Goal: Information Seeking & Learning: Learn about a topic

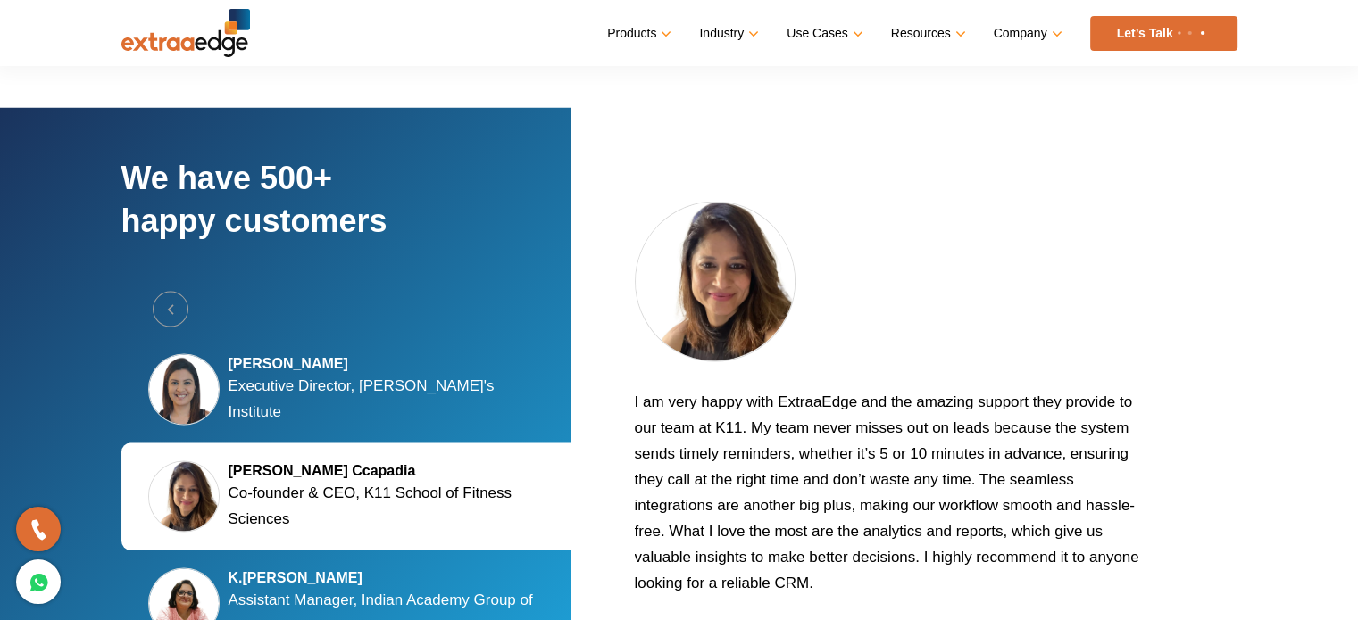
scroll to position [3048, 0]
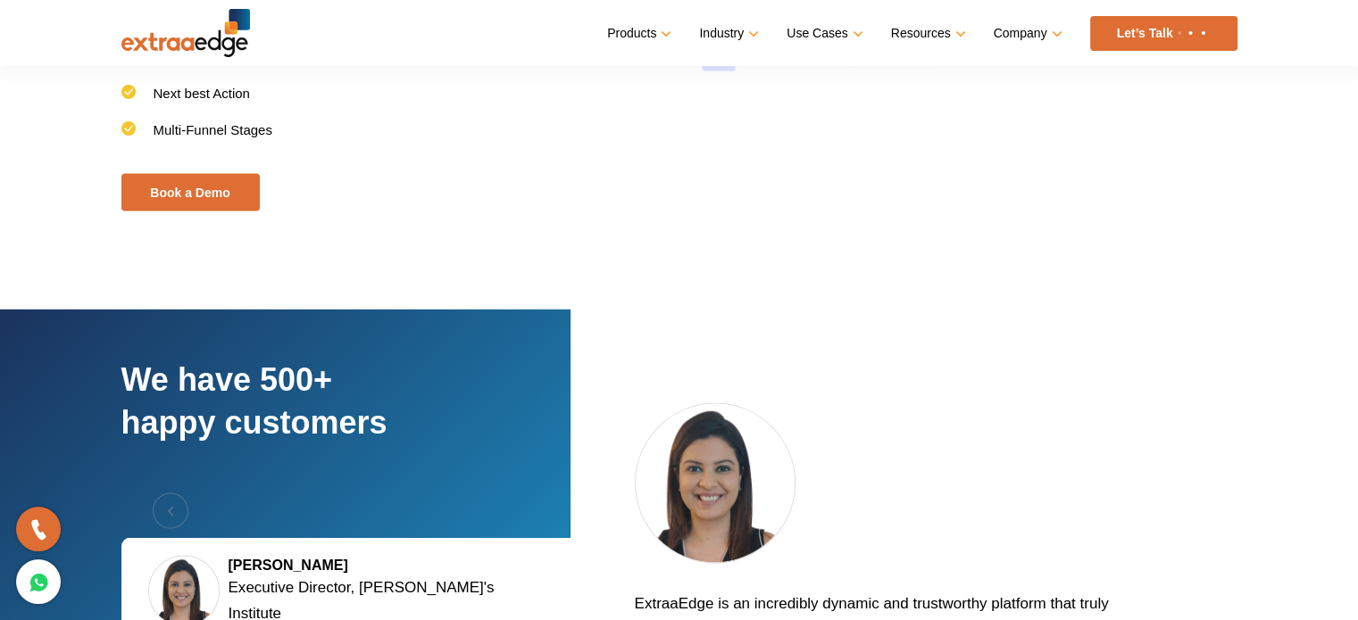
click at [1156, 26] on link "Let’s Talk" at bounding box center [1163, 33] width 147 height 35
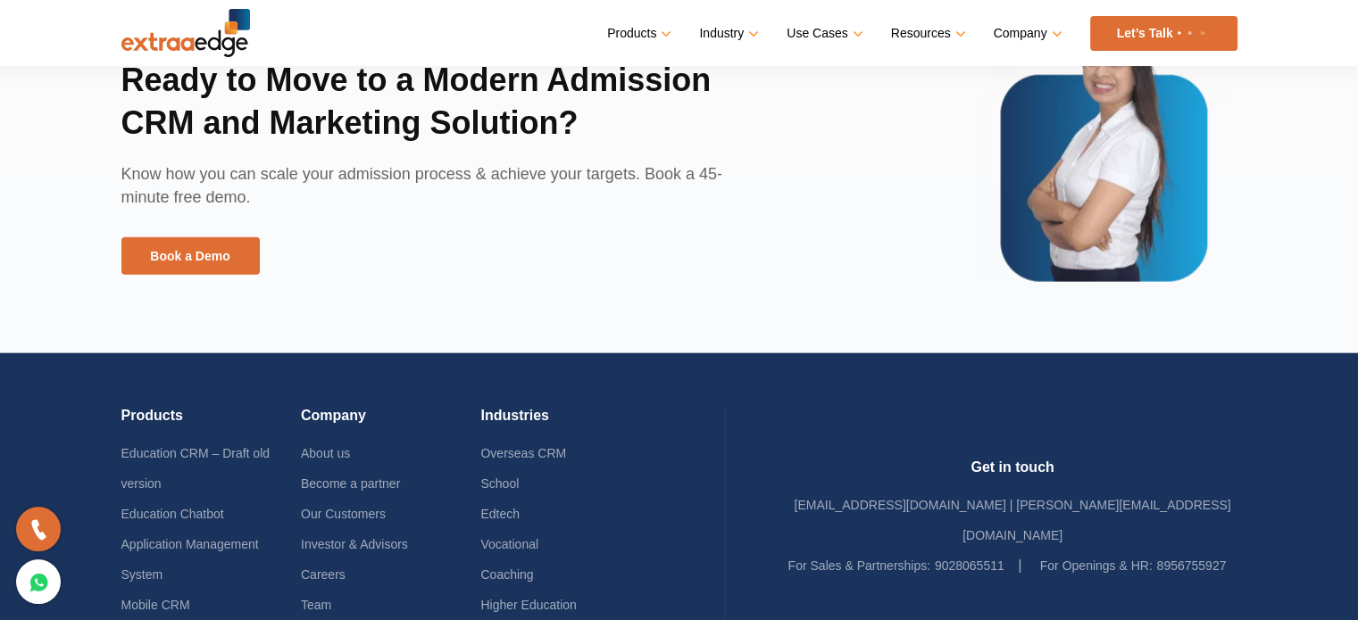
scroll to position [4399, 0]
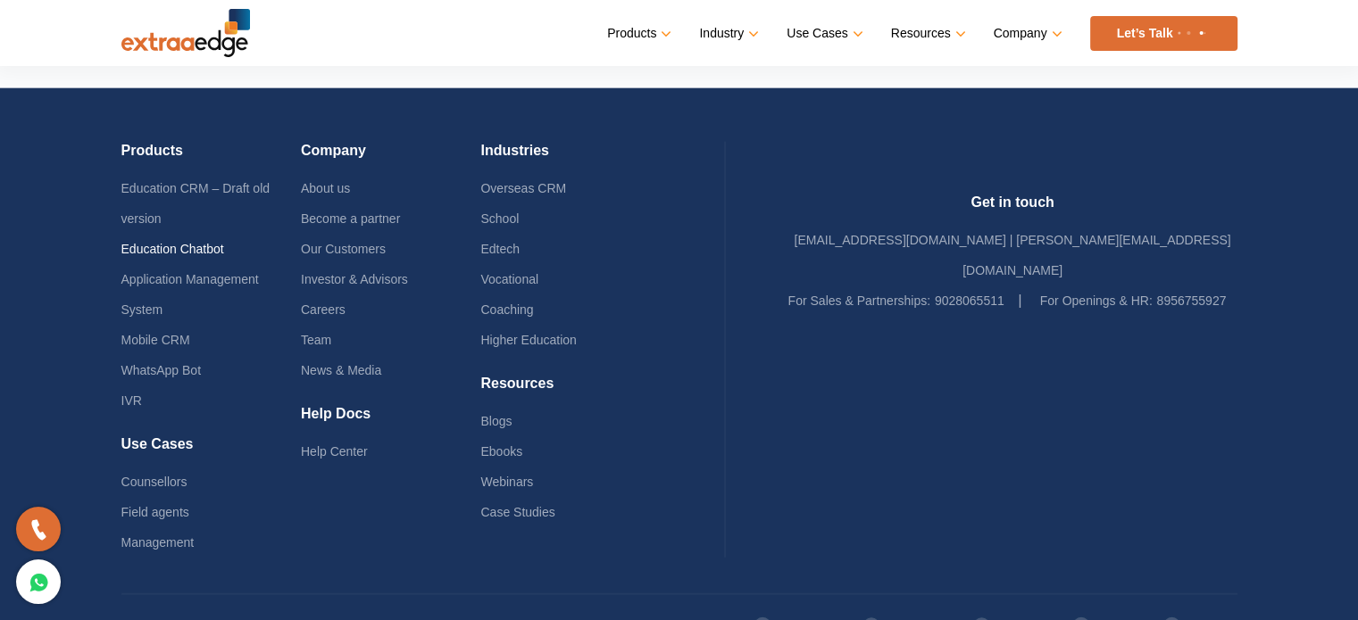
click at [207, 242] on link "Education Chatbot" at bounding box center [172, 249] width 103 height 14
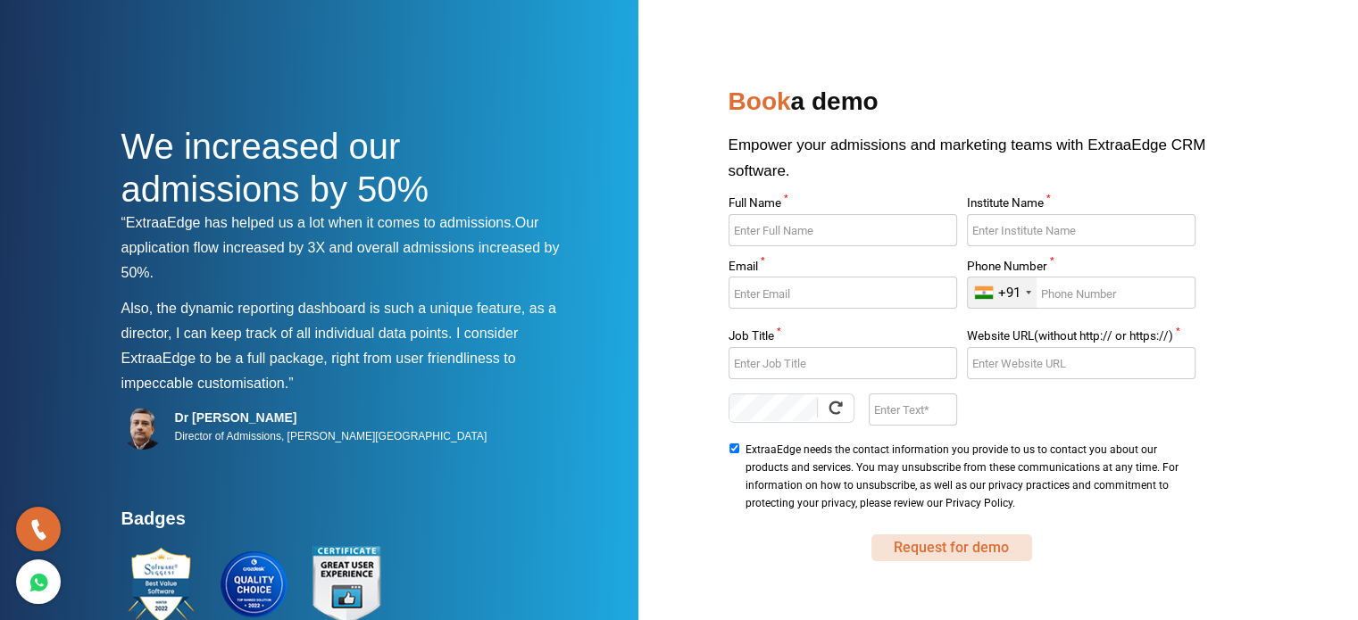
scroll to position [183, 0]
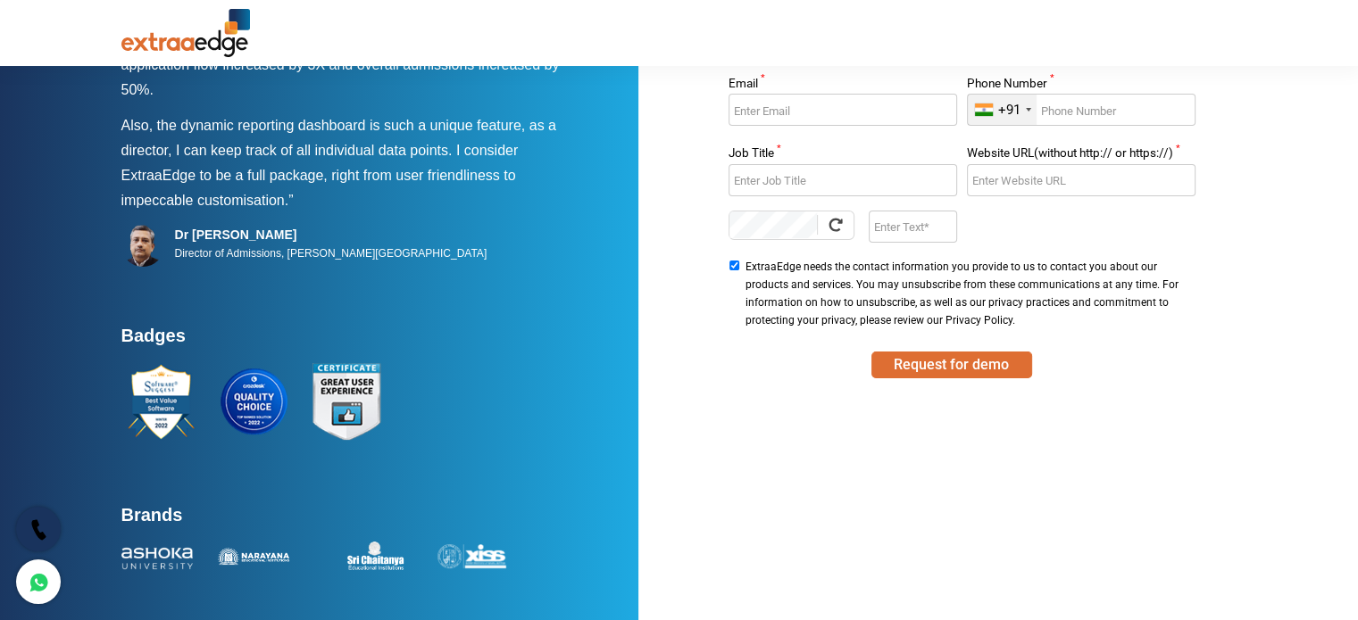
click at [26, 524] on link at bounding box center [38, 529] width 45 height 45
click at [38, 583] on icon at bounding box center [39, 583] width 21 height 26
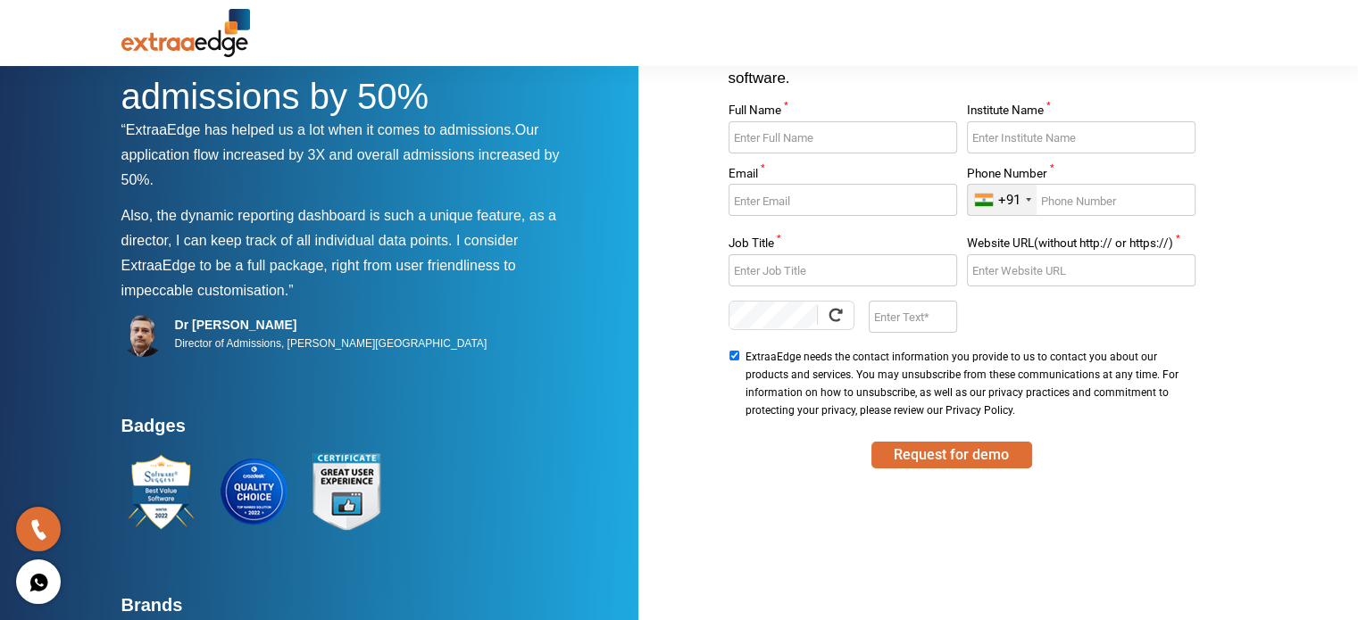
scroll to position [0, 0]
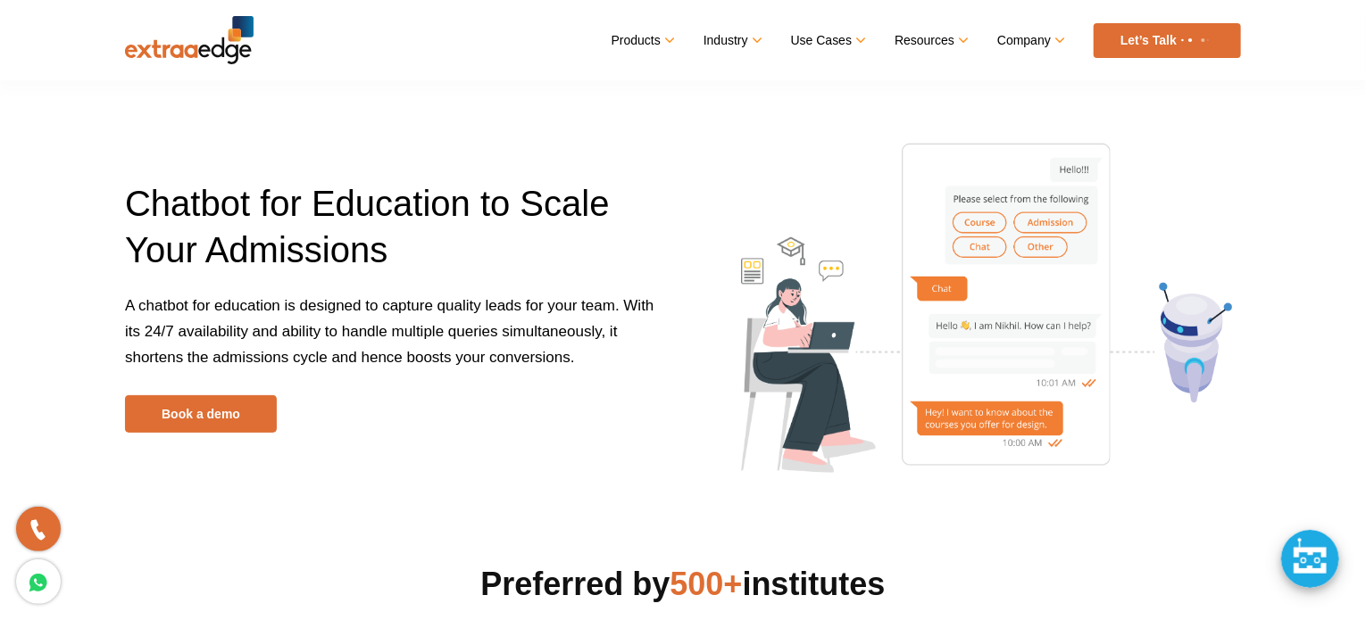
click at [1314, 567] on div at bounding box center [1310, 559] width 58 height 58
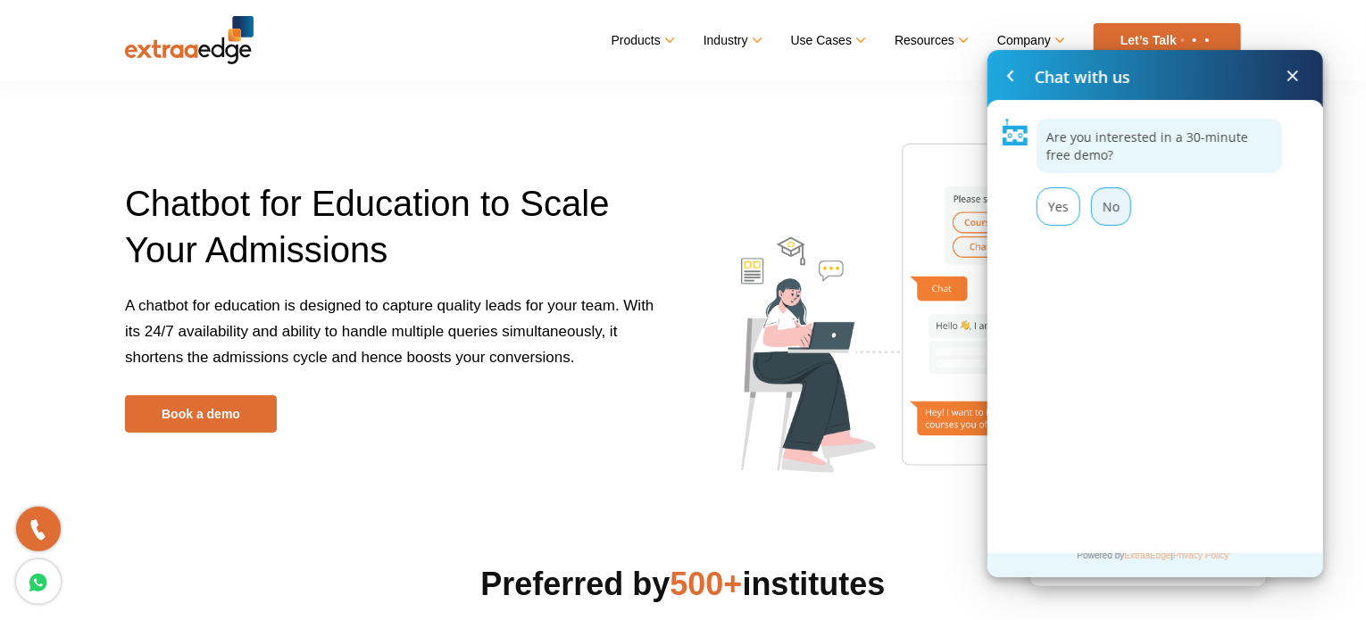
click at [1121, 206] on div "No" at bounding box center [1111, 206] width 40 height 38
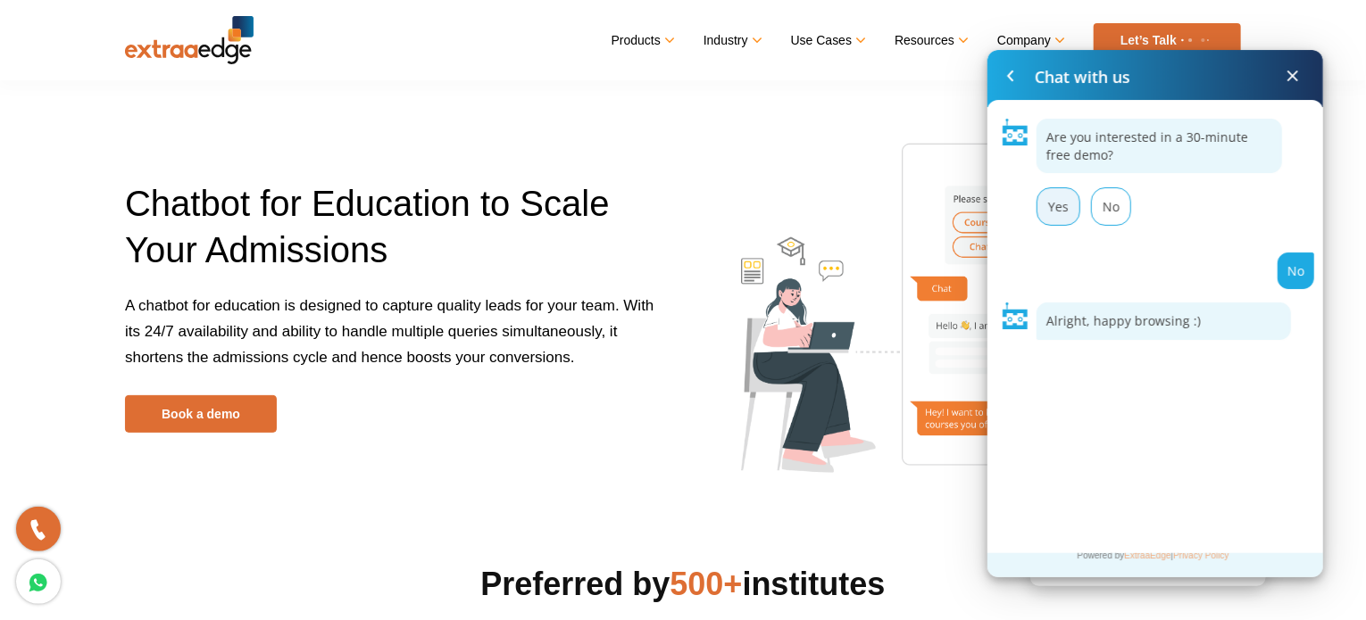
click at [1055, 213] on div "Yes" at bounding box center [1058, 206] width 44 height 38
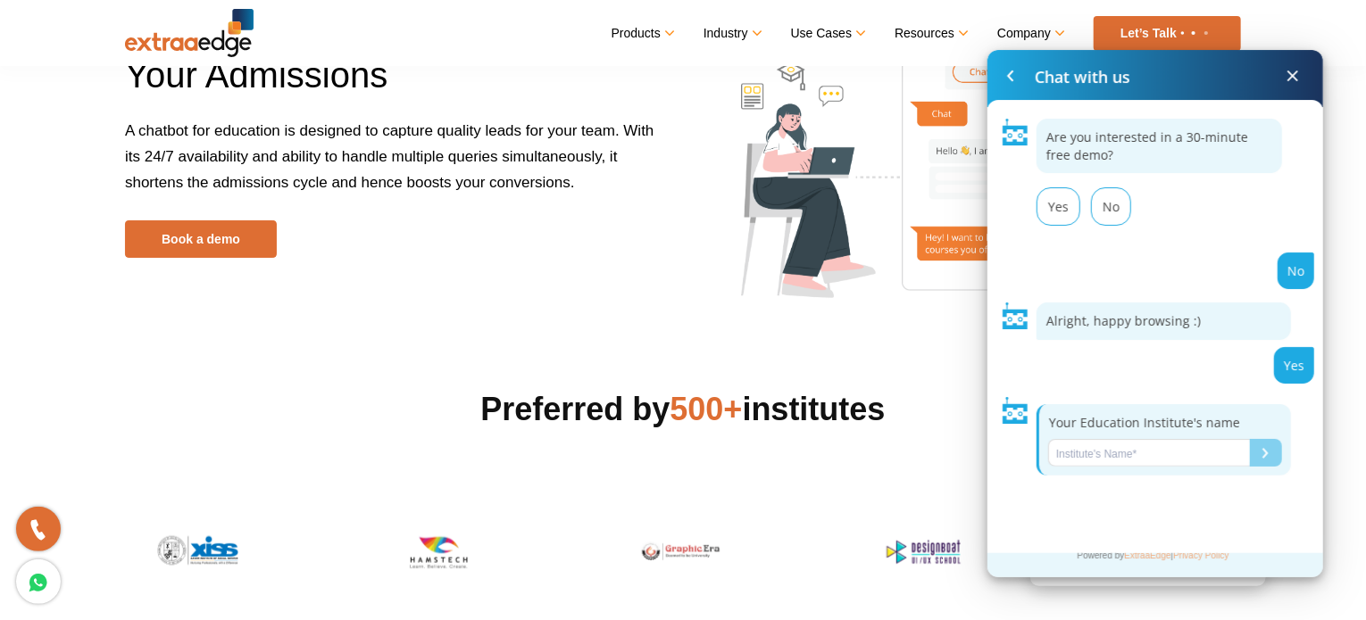
scroll to position [179, 0]
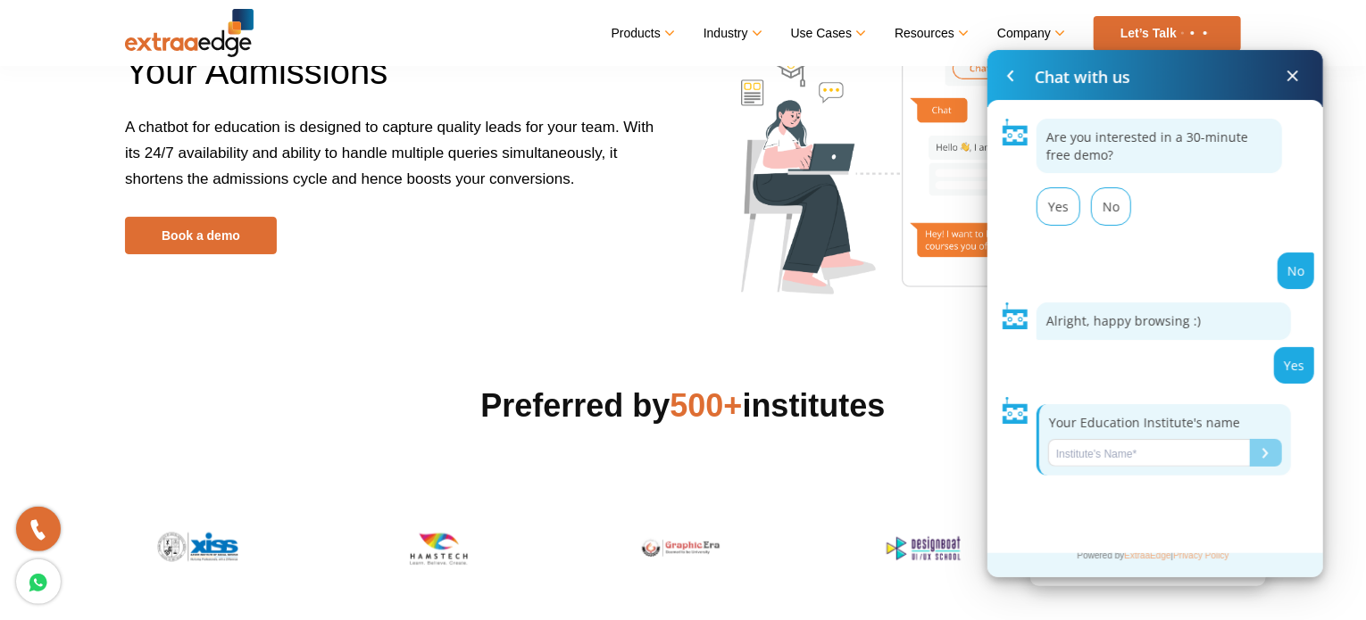
click at [1171, 440] on input "Name*" at bounding box center [1149, 453] width 202 height 28
type input "Test"
click at [1252, 456] on button "Submit" at bounding box center [1266, 453] width 32 height 28
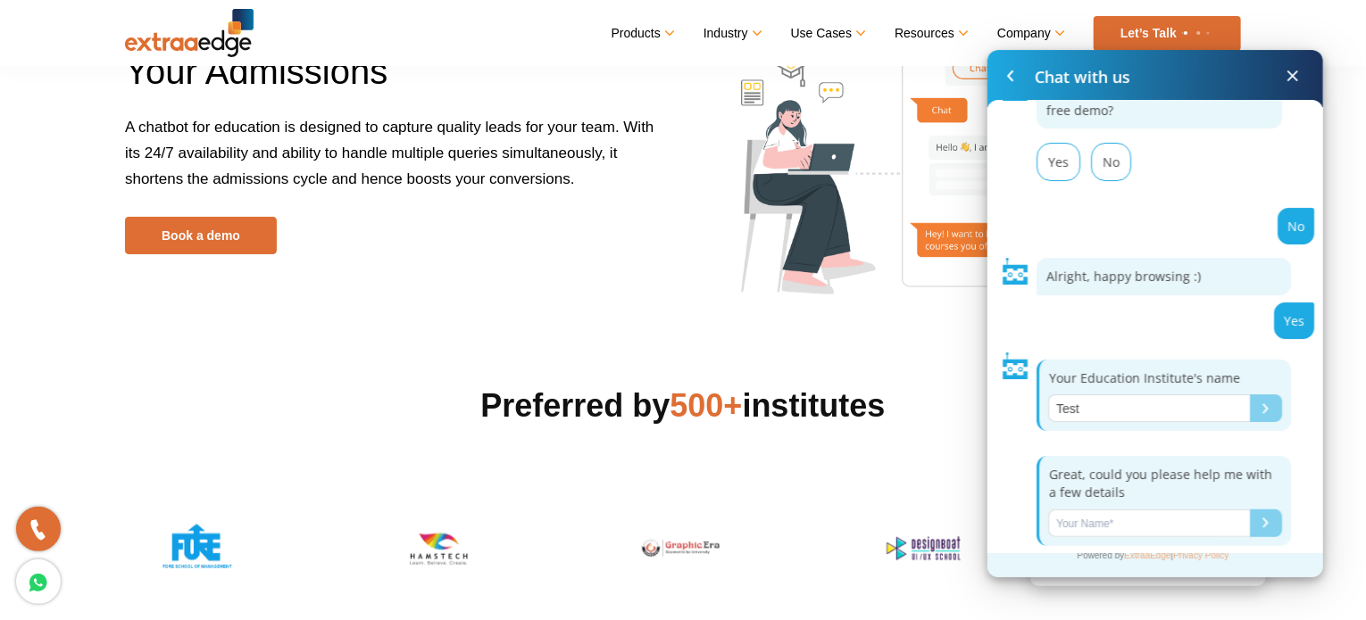
scroll to position [56, 0]
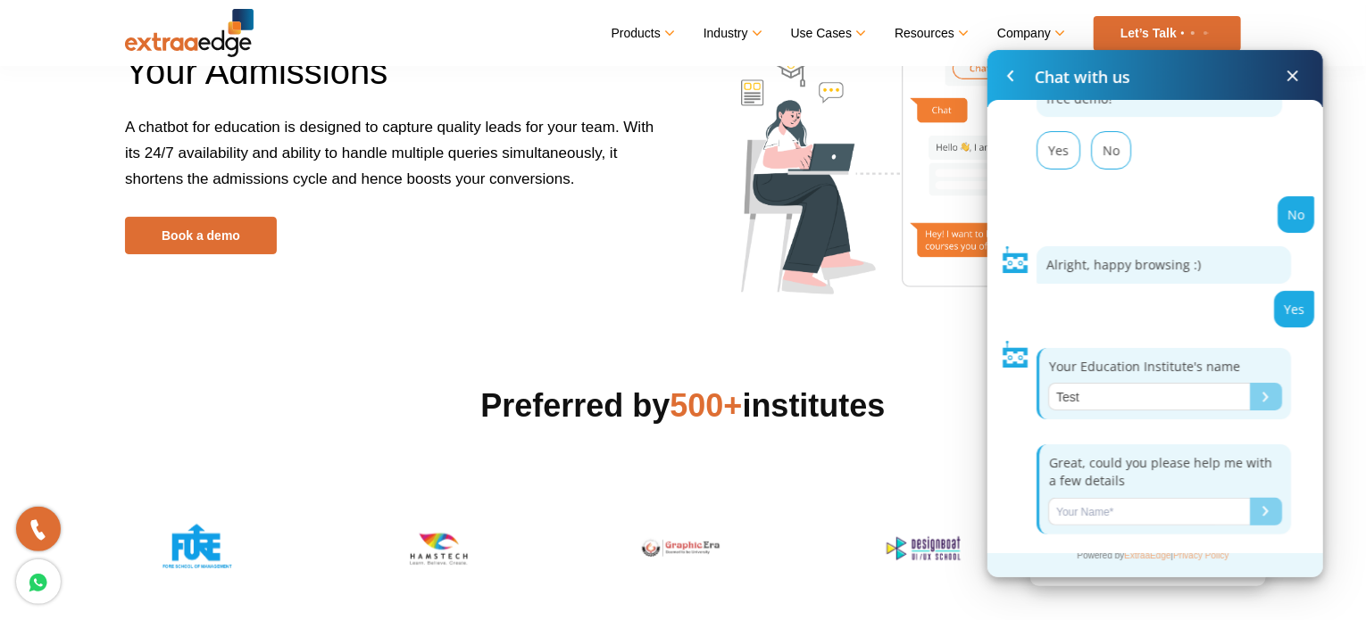
click at [1180, 517] on input "Name*" at bounding box center [1149, 512] width 202 height 28
type input "Test"
click at [1262, 510] on div "Submit" at bounding box center [1265, 511] width 6 height 11
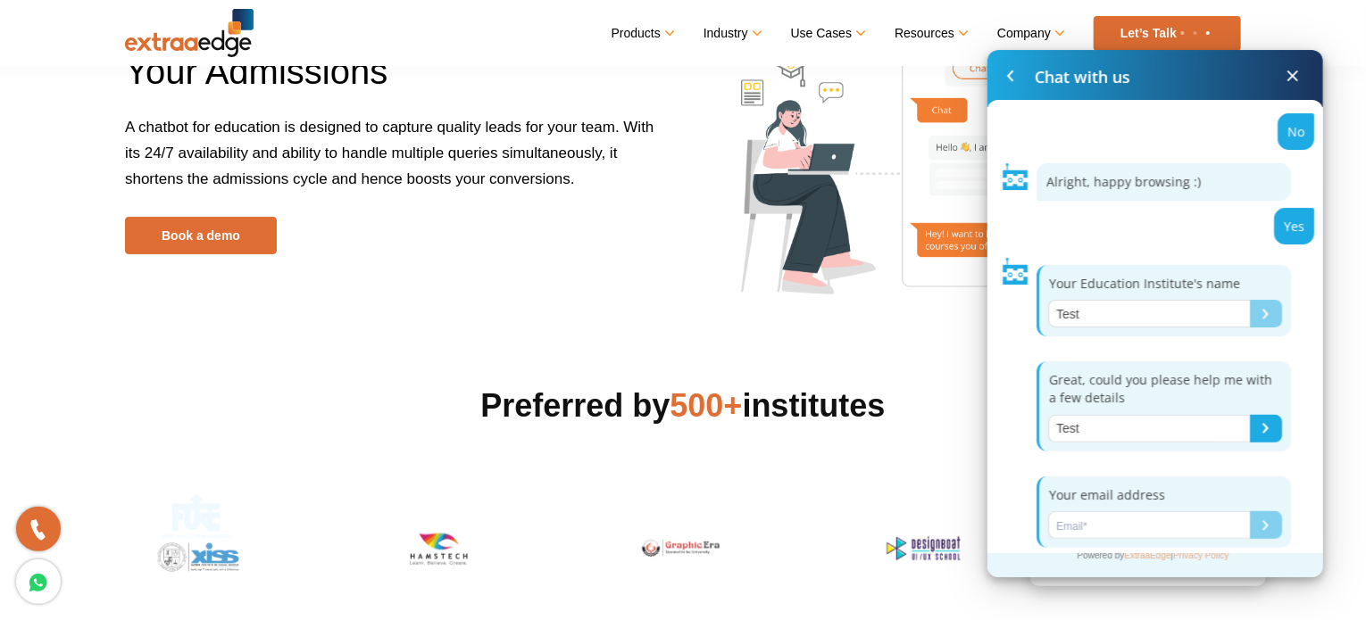
scroll to position [141, 0]
click at [1170, 517] on input "Name*" at bounding box center [1149, 524] width 202 height 28
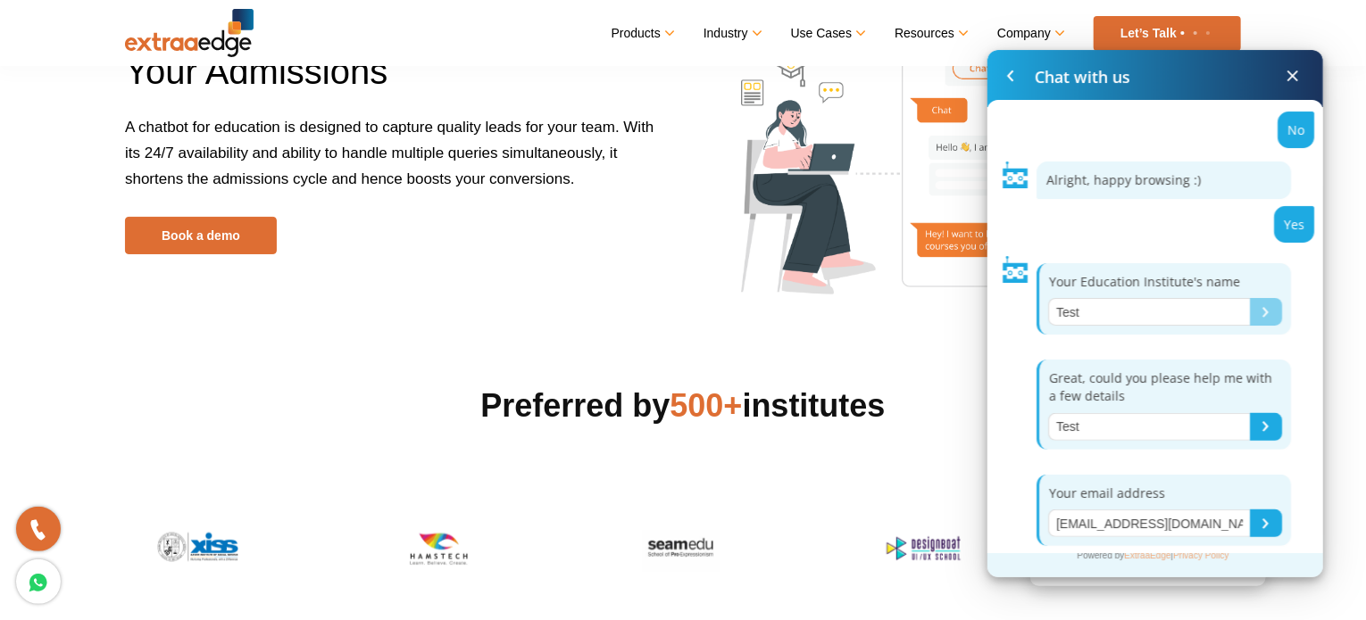
type input "testing@gmail.com"
drag, startPoint x: 1268, startPoint y: 520, endPoint x: 1293, endPoint y: 506, distance: 28.8
click at [1267, 520] on button "Submit" at bounding box center [1266, 524] width 32 height 28
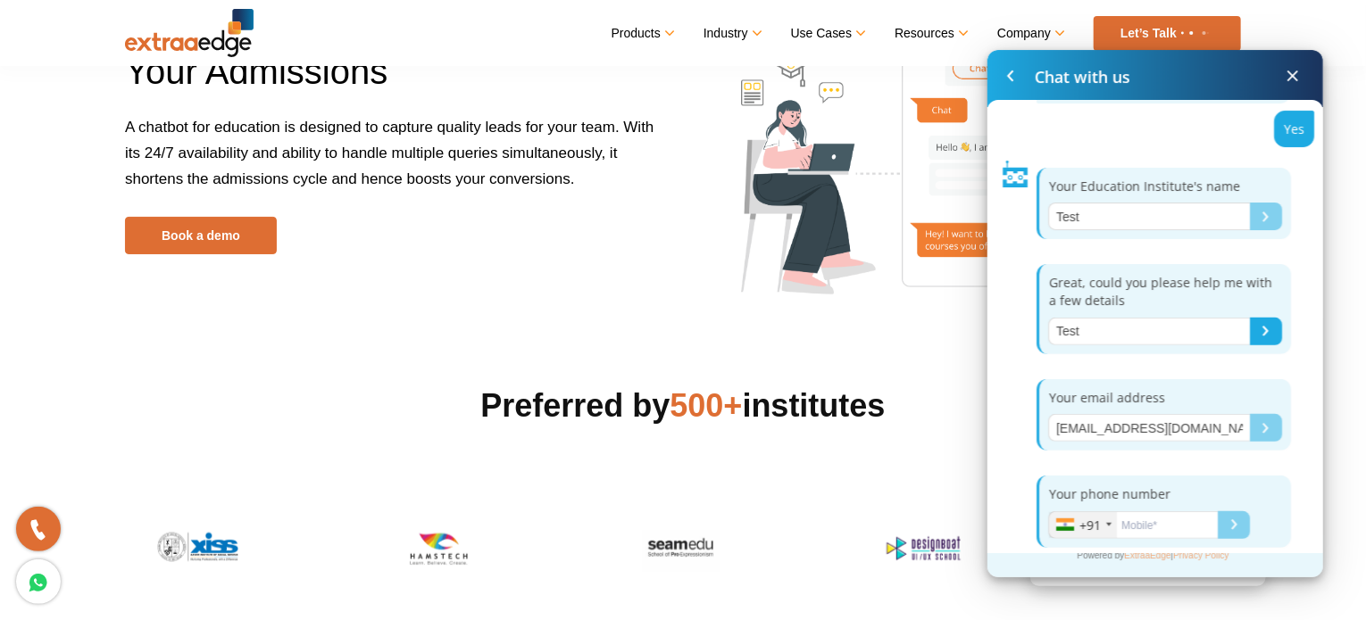
scroll to position [249, 0]
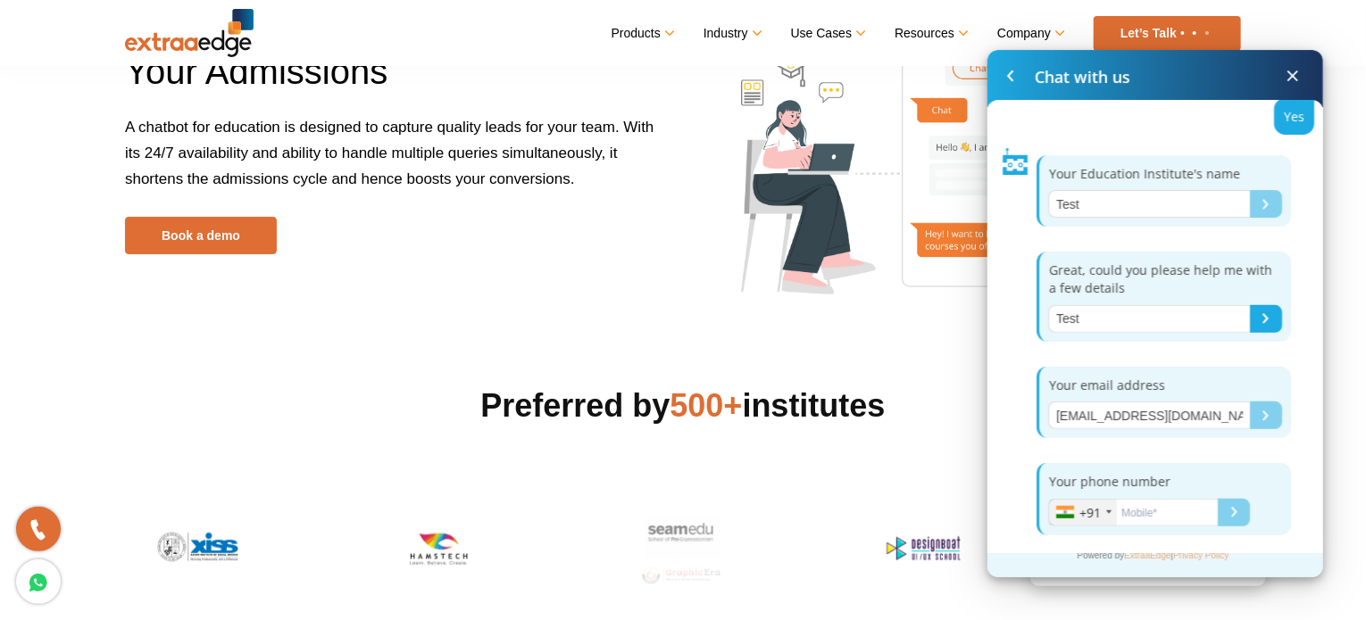
click at [1136, 508] on input "Name*" at bounding box center [1133, 513] width 170 height 28
type input "9325712345"
click at [1235, 513] on div "Submit" at bounding box center [1234, 512] width 6 height 11
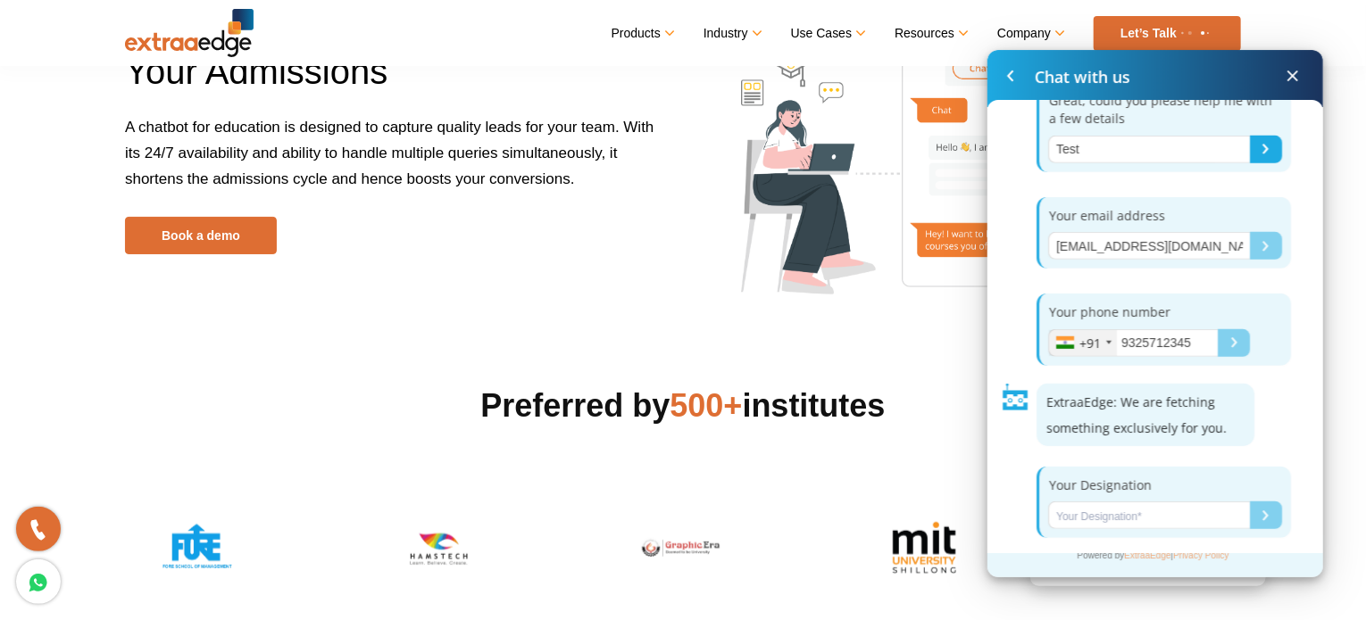
scroll to position [421, 0]
click at [1186, 503] on input "Name*" at bounding box center [1149, 513] width 202 height 28
type input "test"
click at [1253, 513] on button "Submit" at bounding box center [1266, 513] width 32 height 28
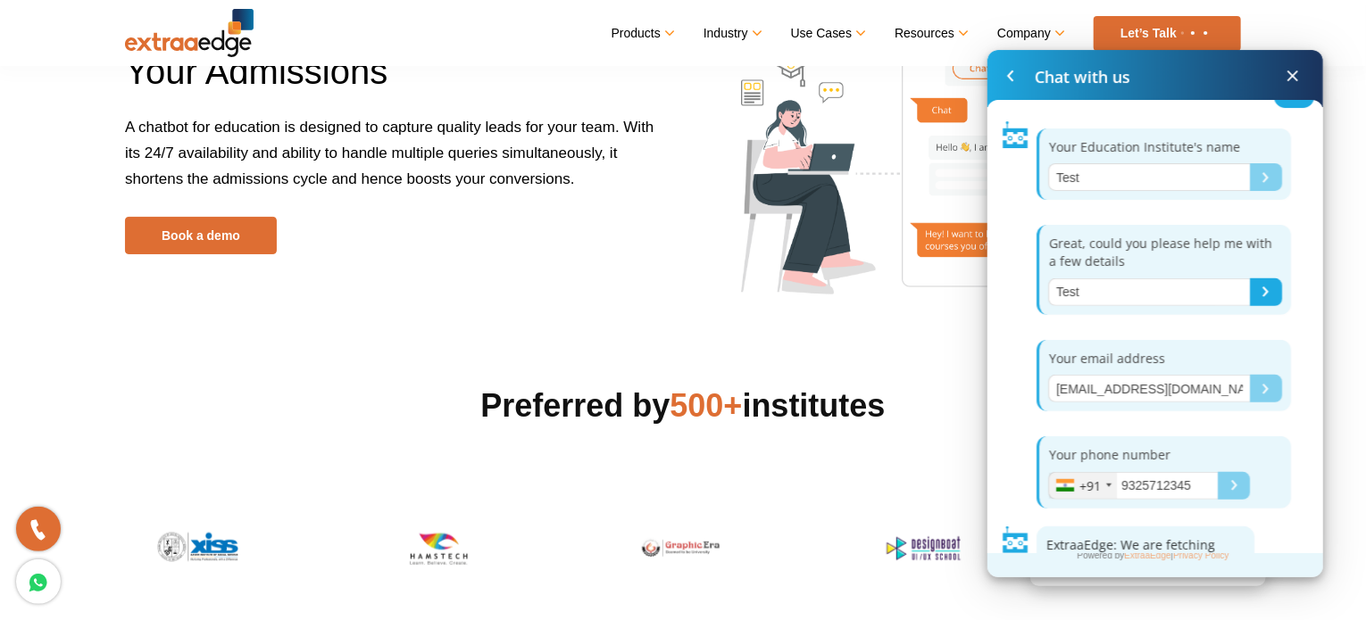
scroll to position [0, 0]
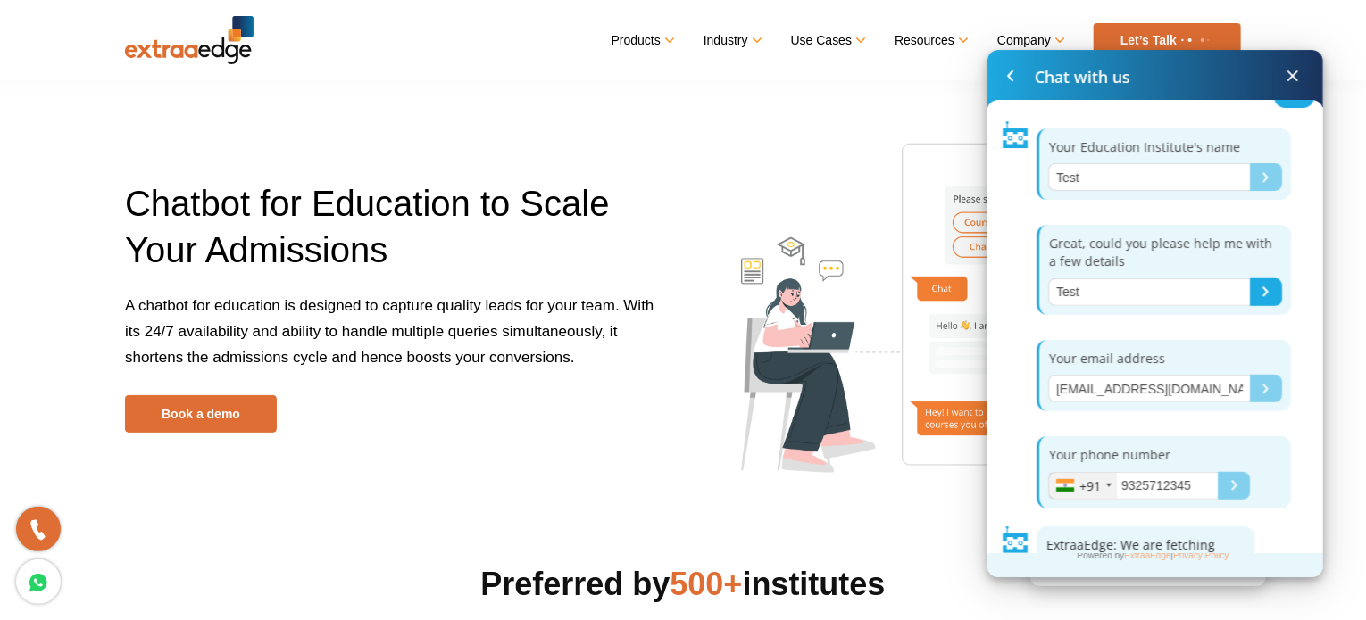
click at [221, 47] on img at bounding box center [189, 40] width 129 height 48
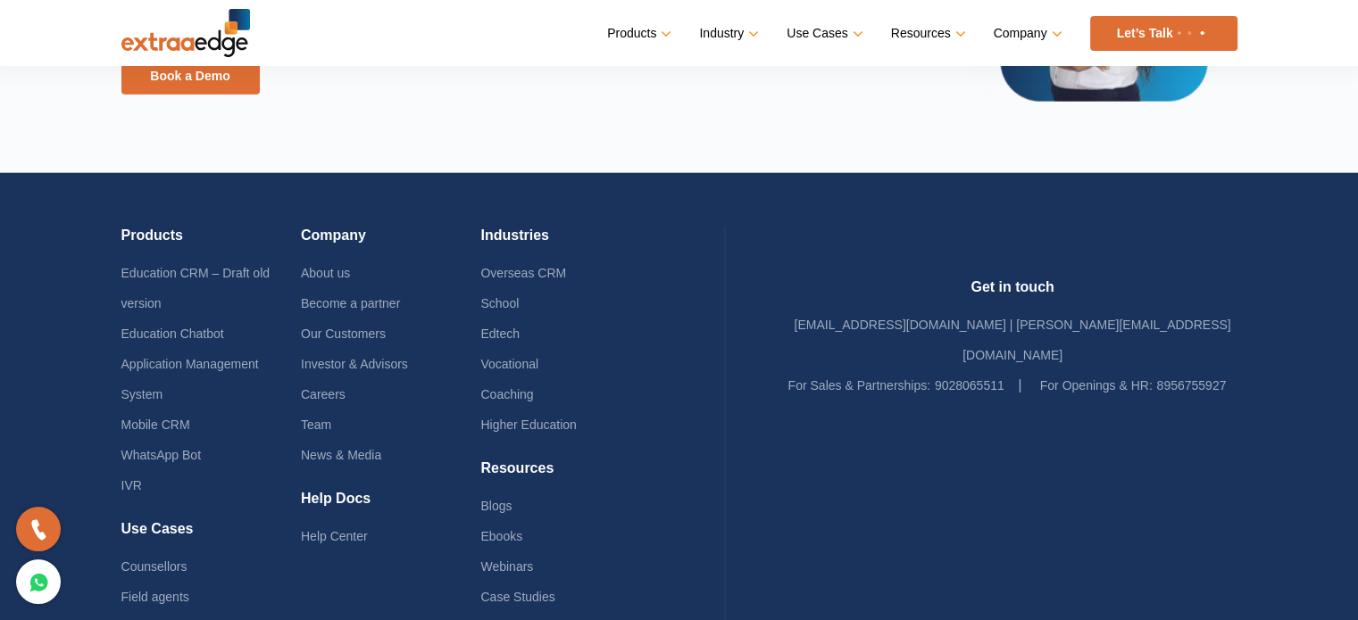
scroll to position [4389, 0]
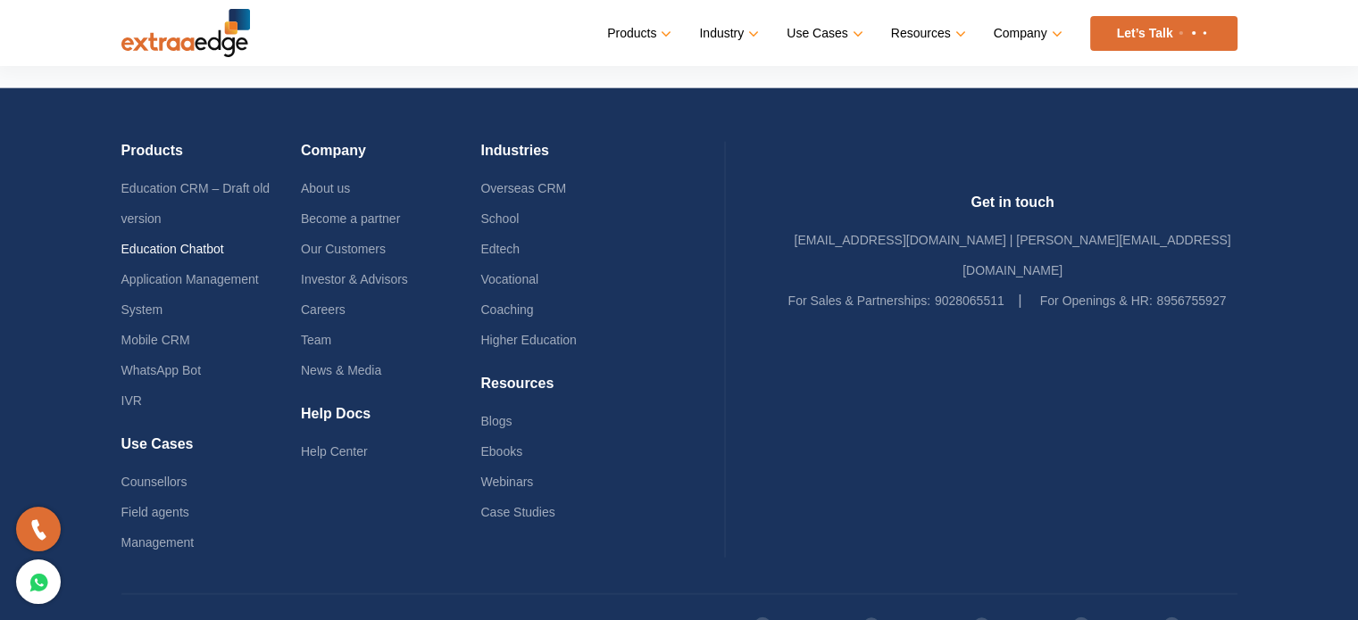
click at [221, 242] on link "Education Chatbot" at bounding box center [172, 249] width 103 height 14
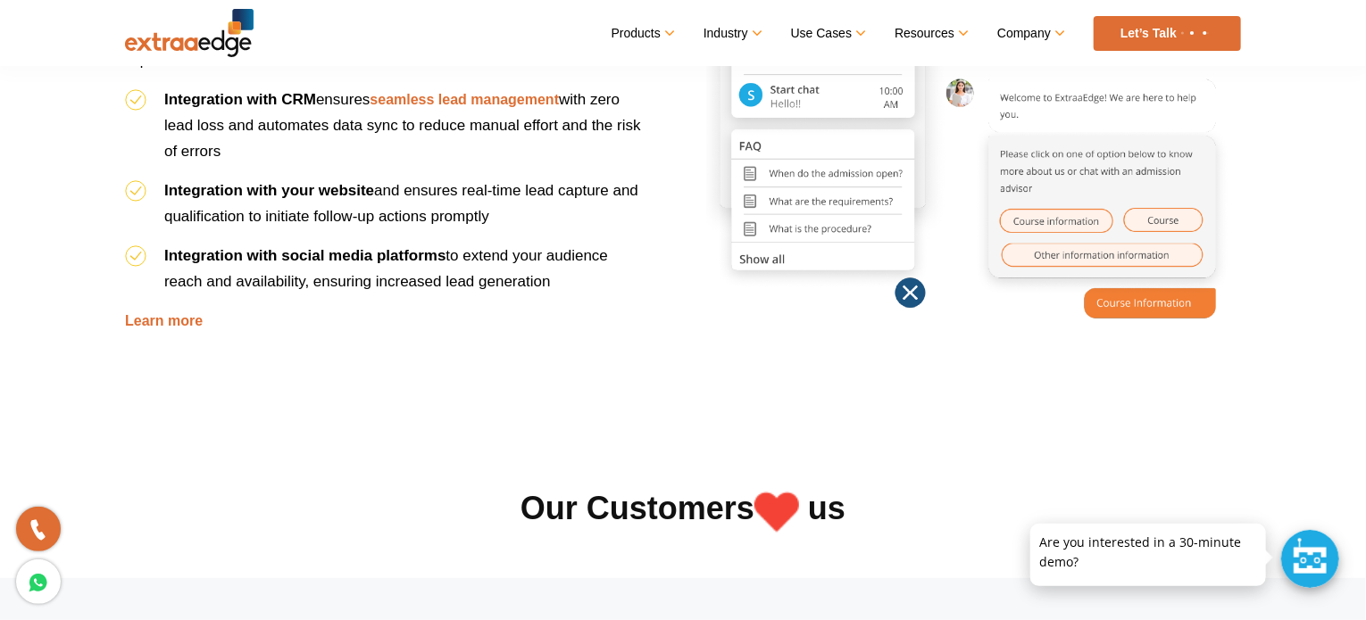
scroll to position [3749, 0]
